Goal: Check status: Check status

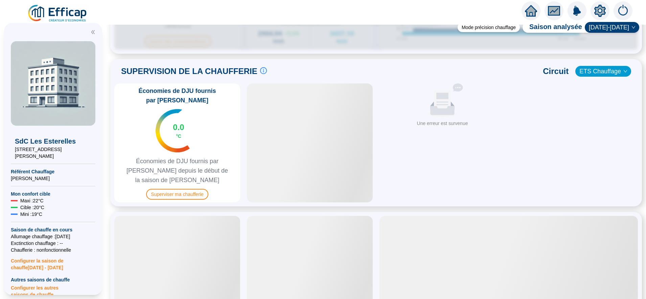
scroll to position [440, 0]
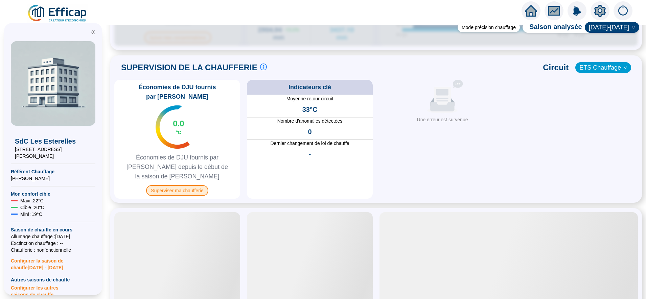
click at [184, 185] on span "Superviser ma chaufferie" at bounding box center [177, 190] width 62 height 11
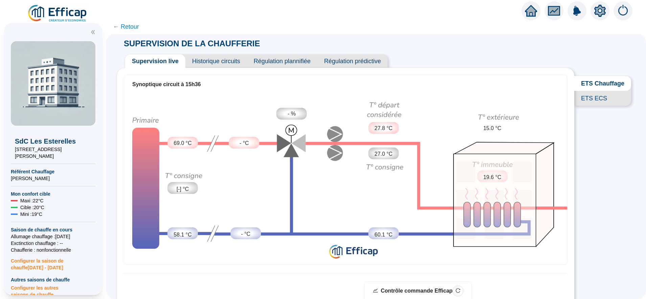
click at [588, 106] on span "ETS ECS" at bounding box center [602, 98] width 57 height 15
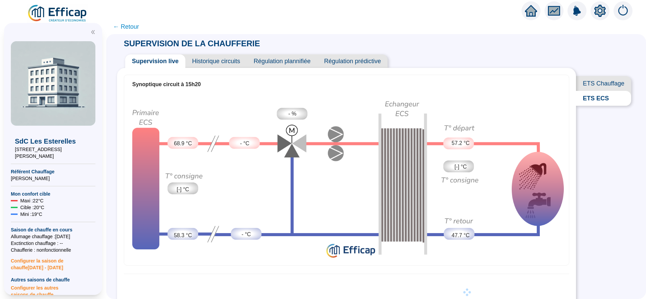
click at [592, 81] on span "ETS Chauffage" at bounding box center [603, 83] width 55 height 15
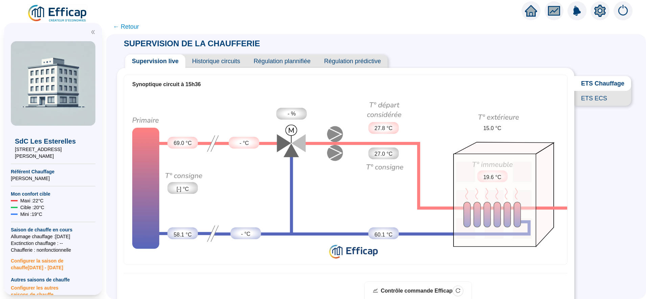
click at [585, 88] on span "ETS Chauffage" at bounding box center [602, 83] width 57 height 15
click at [587, 105] on span "ETS ECS" at bounding box center [602, 98] width 57 height 15
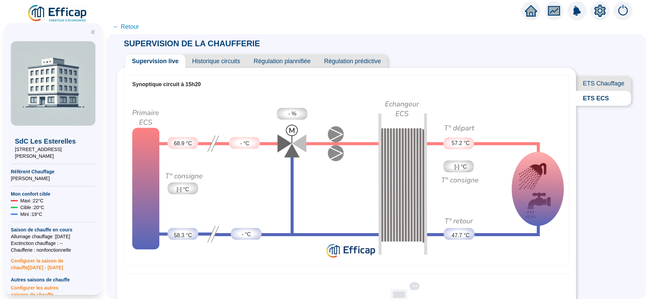
click at [589, 85] on span "ETS Chauffage" at bounding box center [603, 83] width 55 height 15
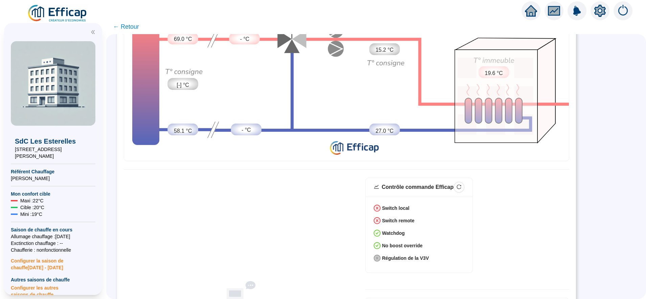
scroll to position [156, 0]
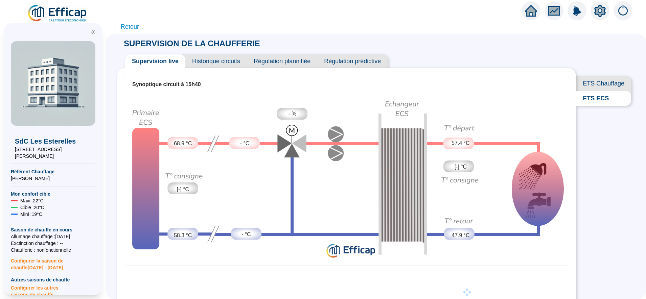
click at [597, 85] on span "ETS Chauffage" at bounding box center [603, 83] width 55 height 15
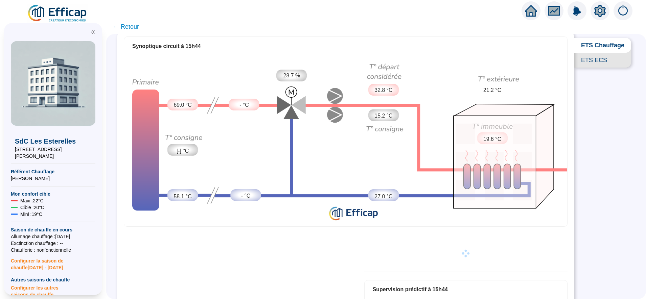
scroll to position [36, 0]
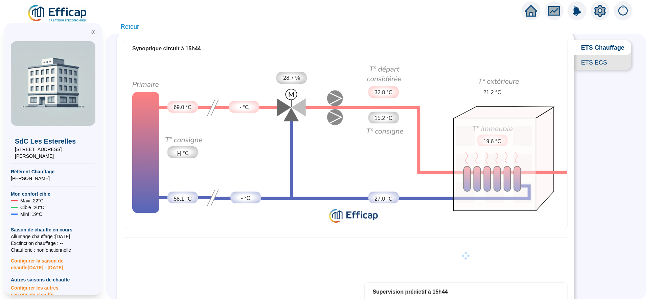
click at [590, 50] on span "ETS Chauffage" at bounding box center [602, 47] width 57 height 15
click at [599, 47] on span "ETS Chauffage" at bounding box center [602, 47] width 57 height 15
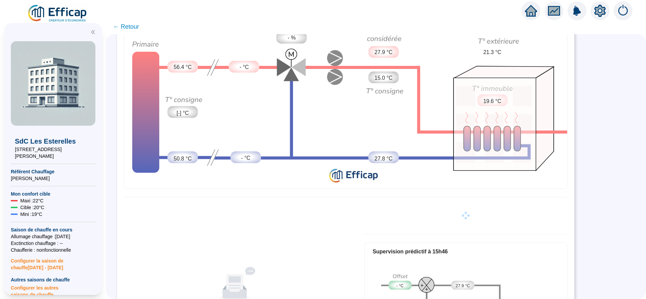
scroll to position [149, 0]
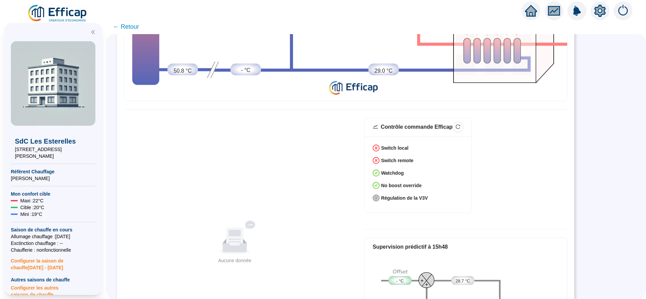
scroll to position [165, 0]
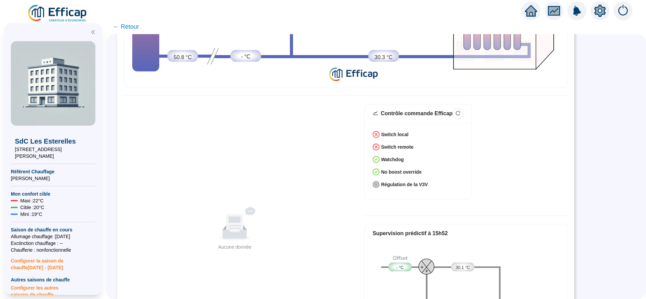
scroll to position [179, 0]
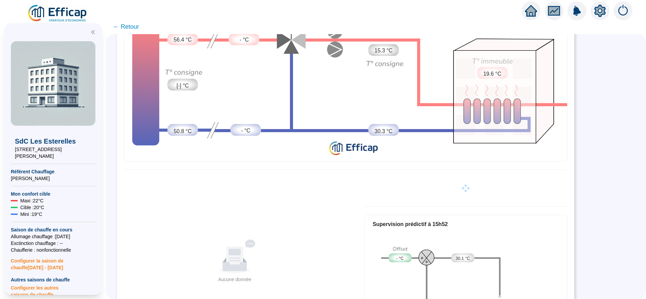
scroll to position [104, 0]
